Goal: Information Seeking & Learning: Understand process/instructions

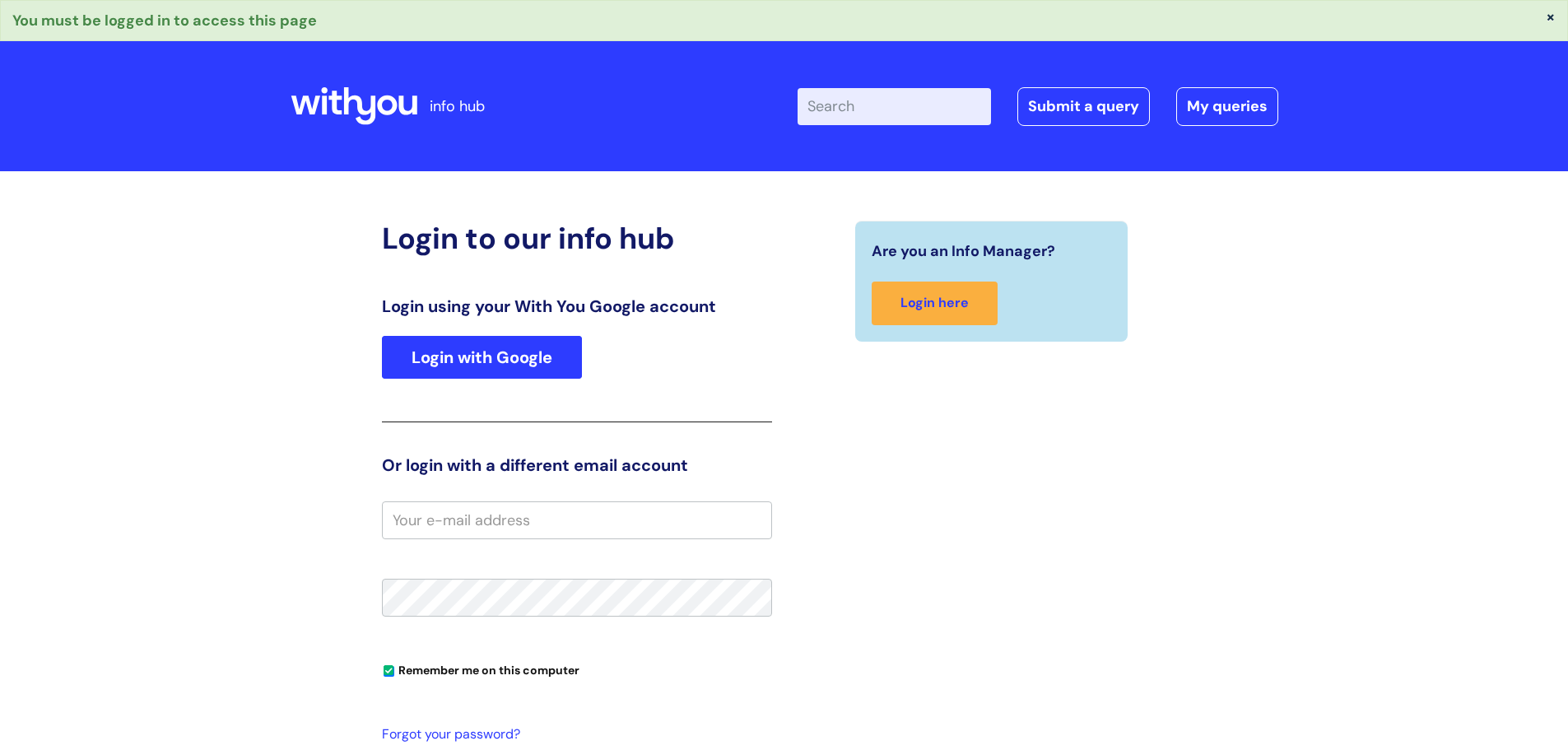
drag, startPoint x: 509, startPoint y: 328, endPoint x: 509, endPoint y: 336, distance: 8.0
click at [509, 328] on div "Login using your With You Google account Login with Google" at bounding box center [577, 360] width 390 height 126
click at [509, 350] on link "Login with Google" at bounding box center [482, 357] width 200 height 42
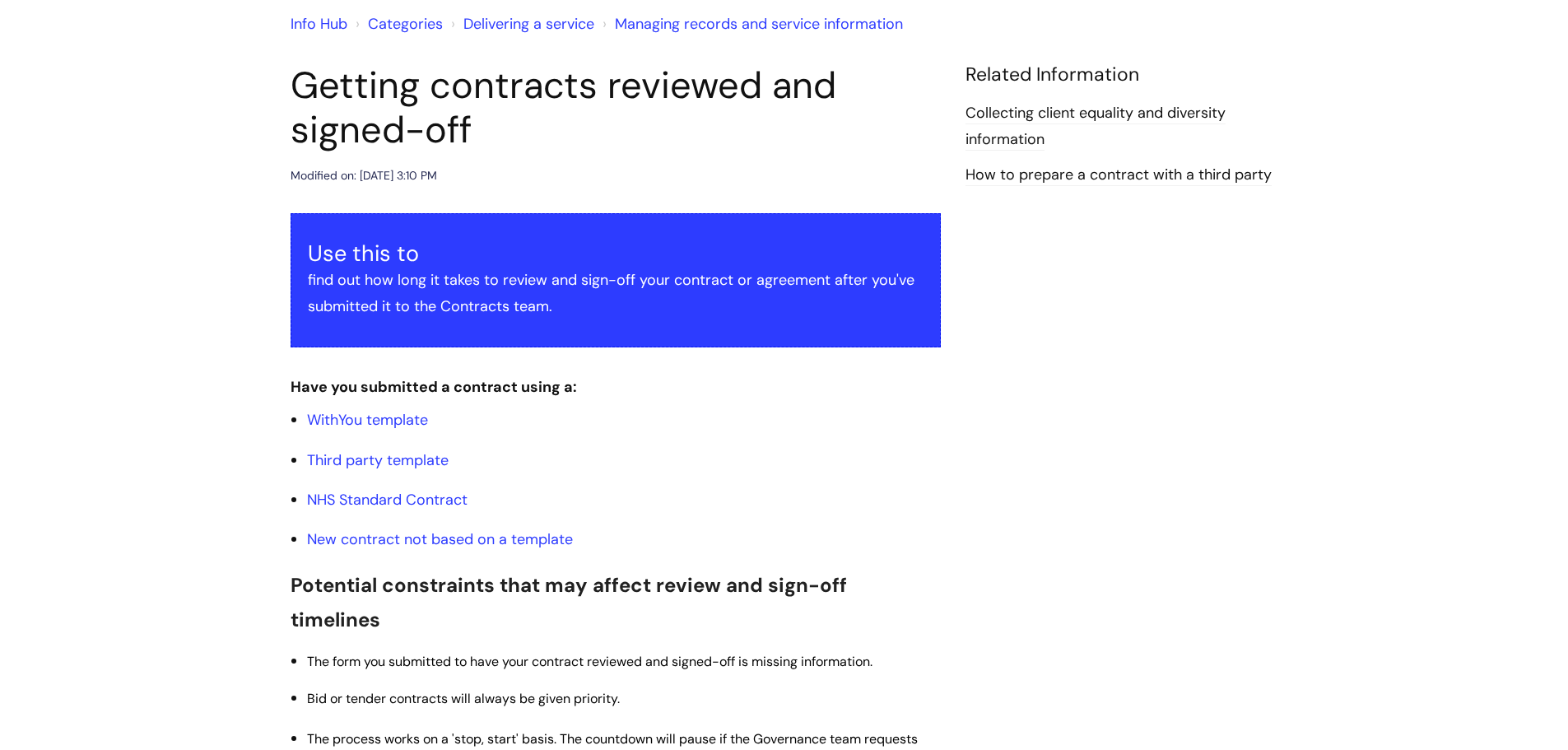
scroll to position [165, 0]
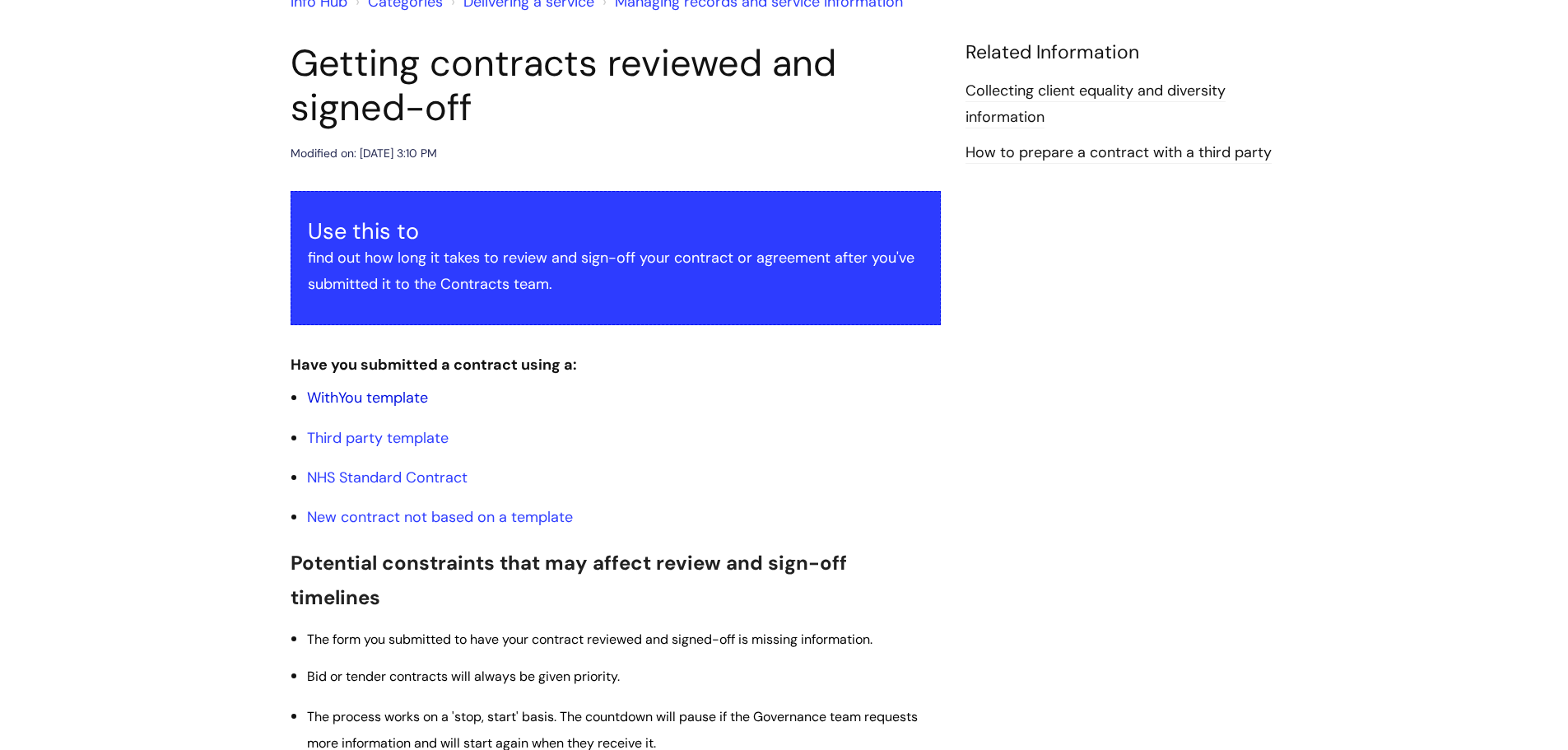
click at [414, 404] on link "WithYou template" at bounding box center [367, 398] width 121 height 20
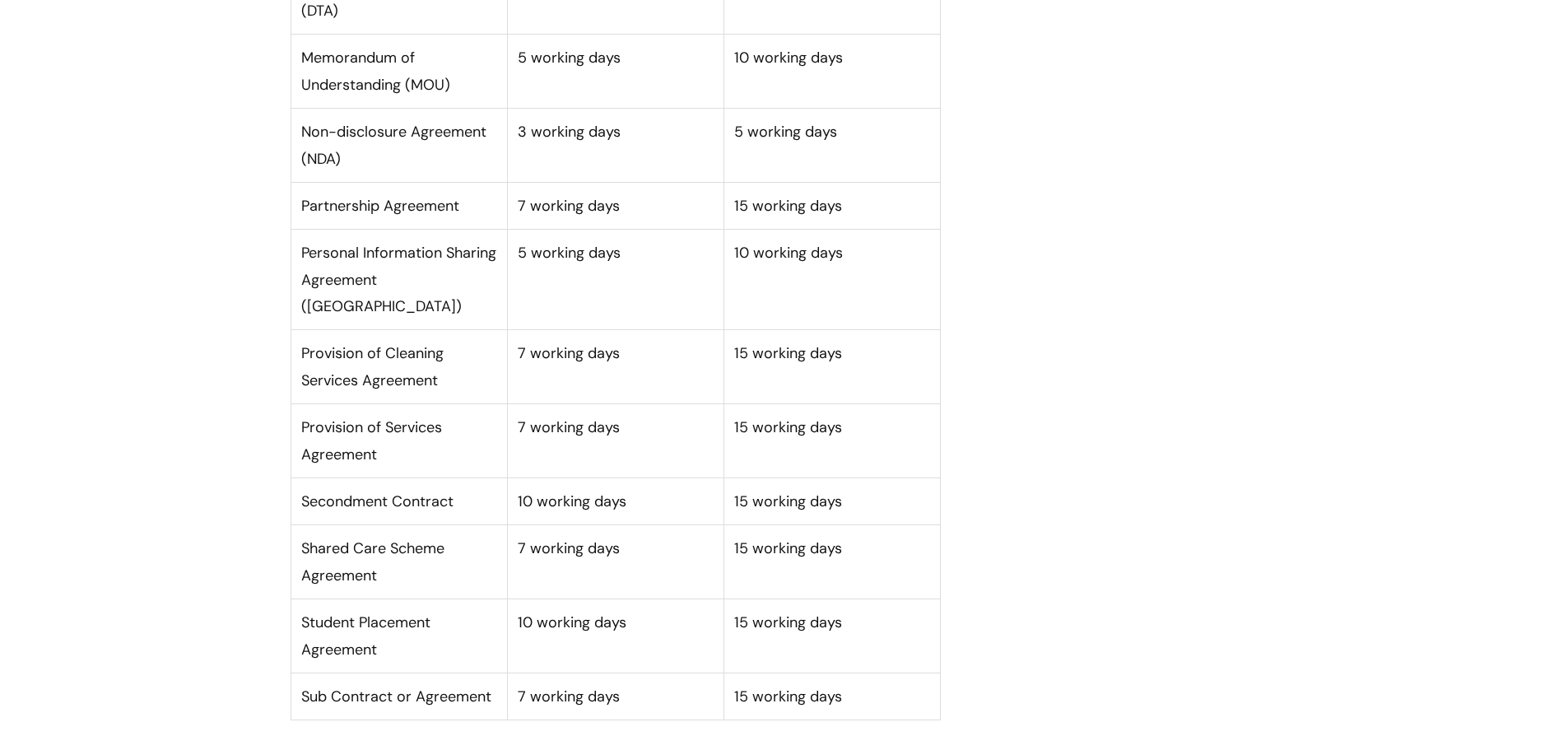
scroll to position [1316, 0]
